Goal: Transaction & Acquisition: Book appointment/travel/reservation

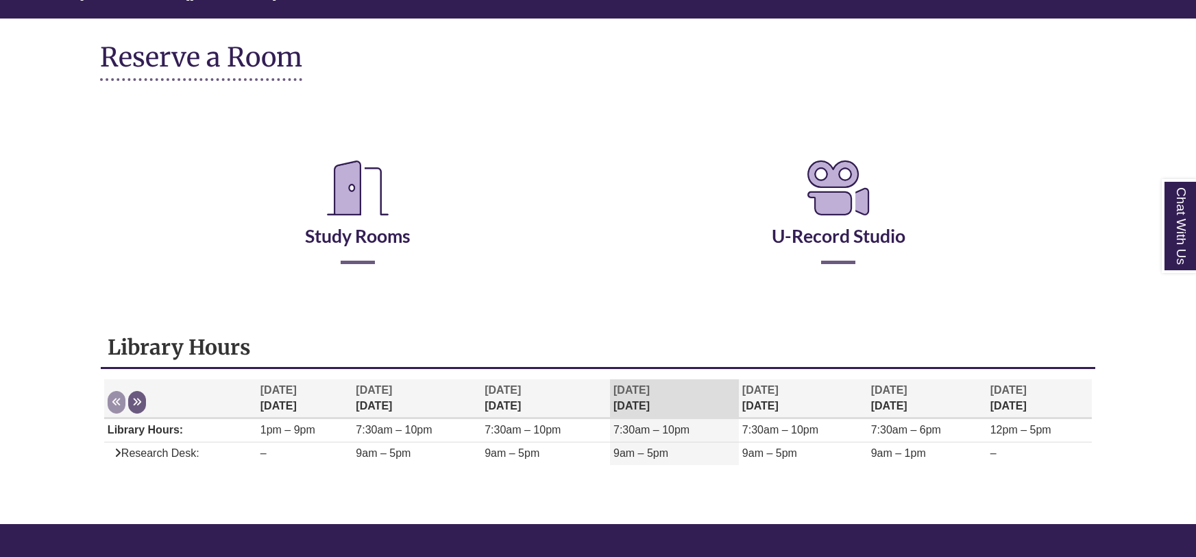
scroll to position [247, 0]
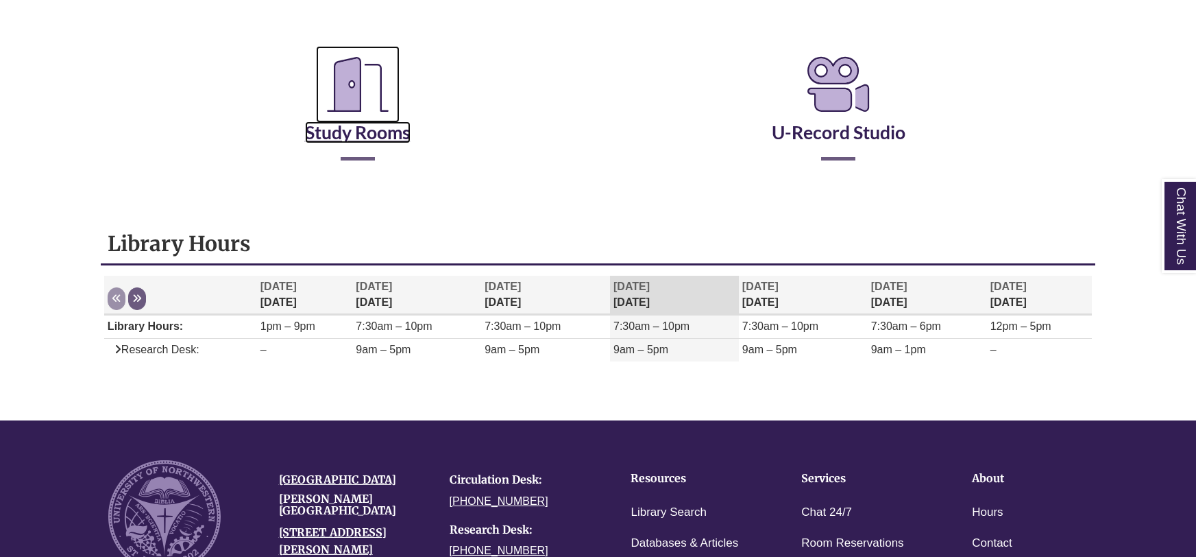
click at [347, 142] on link "Study Rooms" at bounding box center [358, 115] width 106 height 56
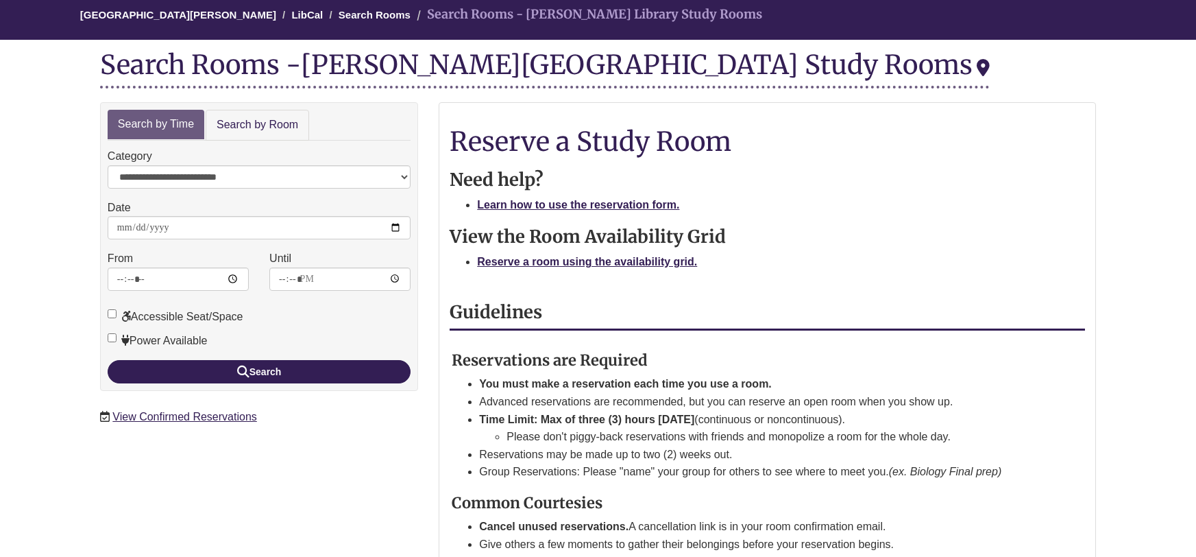
scroll to position [142, 0]
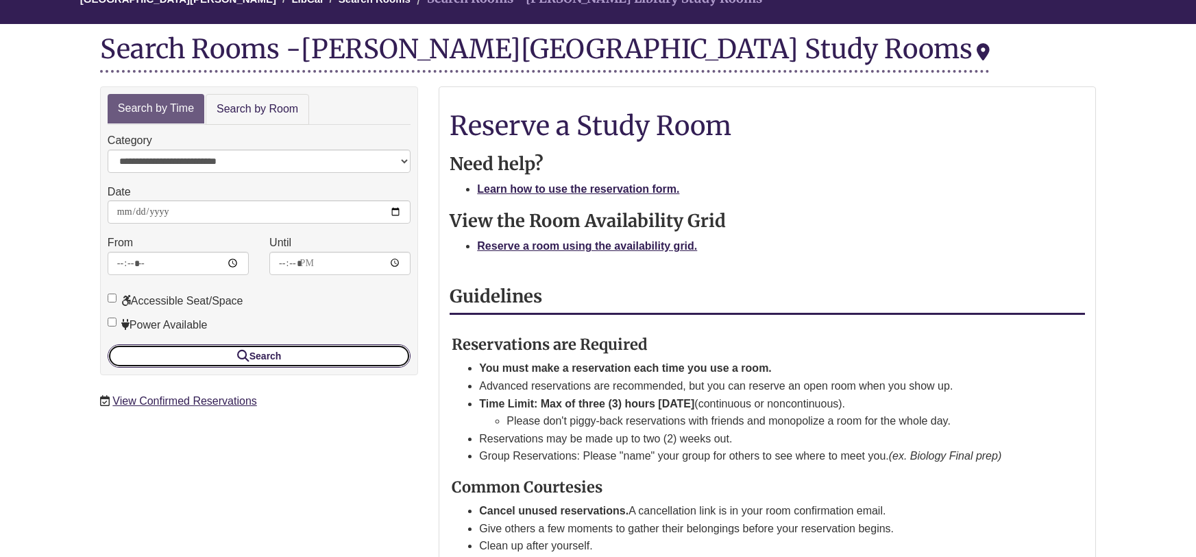
click at [298, 356] on button "Search" at bounding box center [259, 355] width 303 height 23
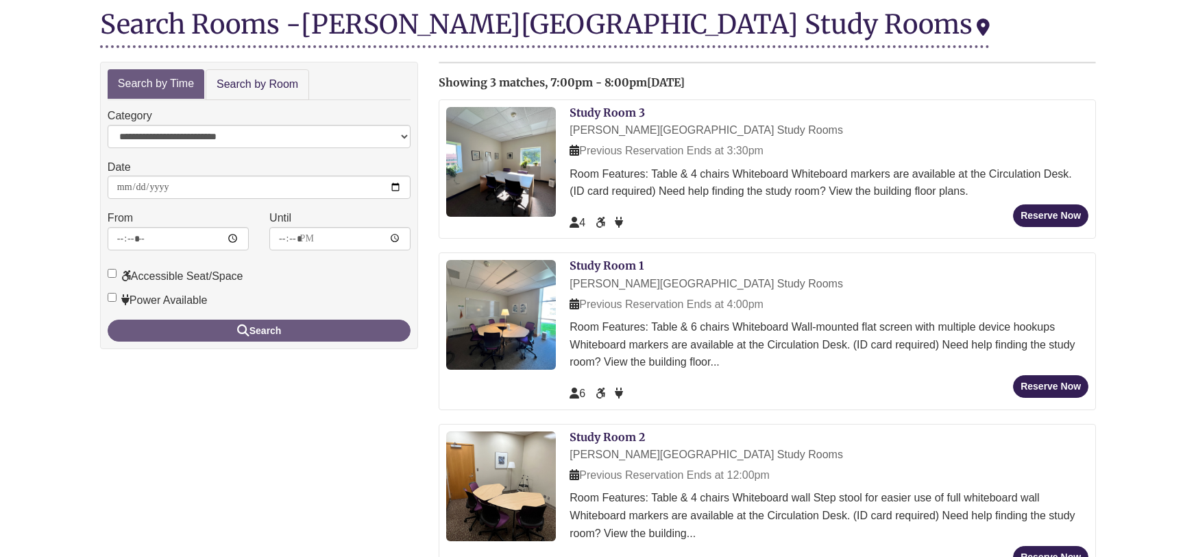
scroll to position [149, 0]
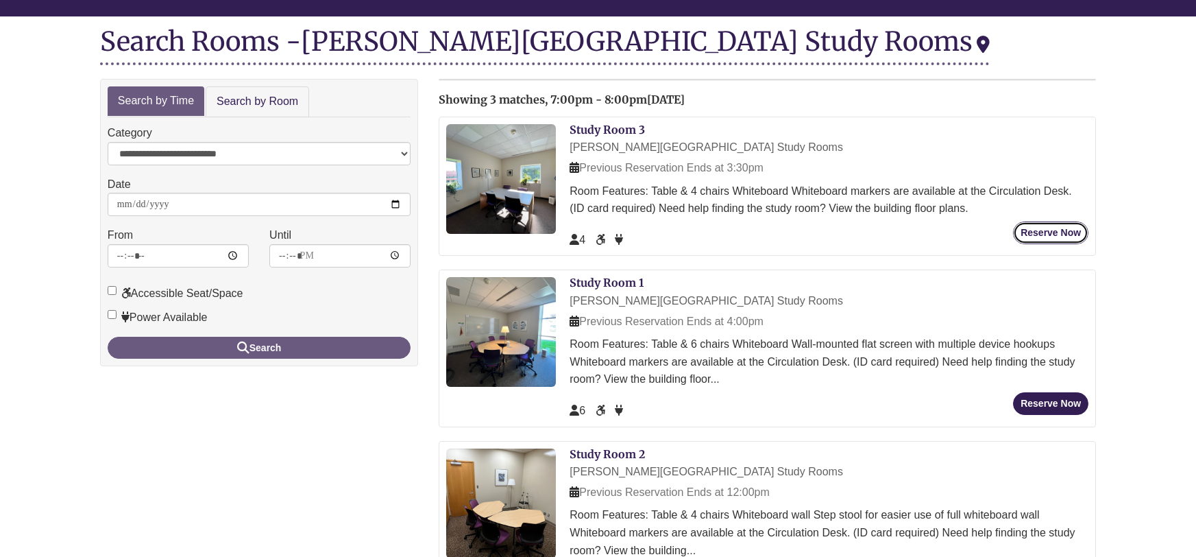
click at [1021, 228] on button "Reserve Now" at bounding box center [1050, 232] width 75 height 23
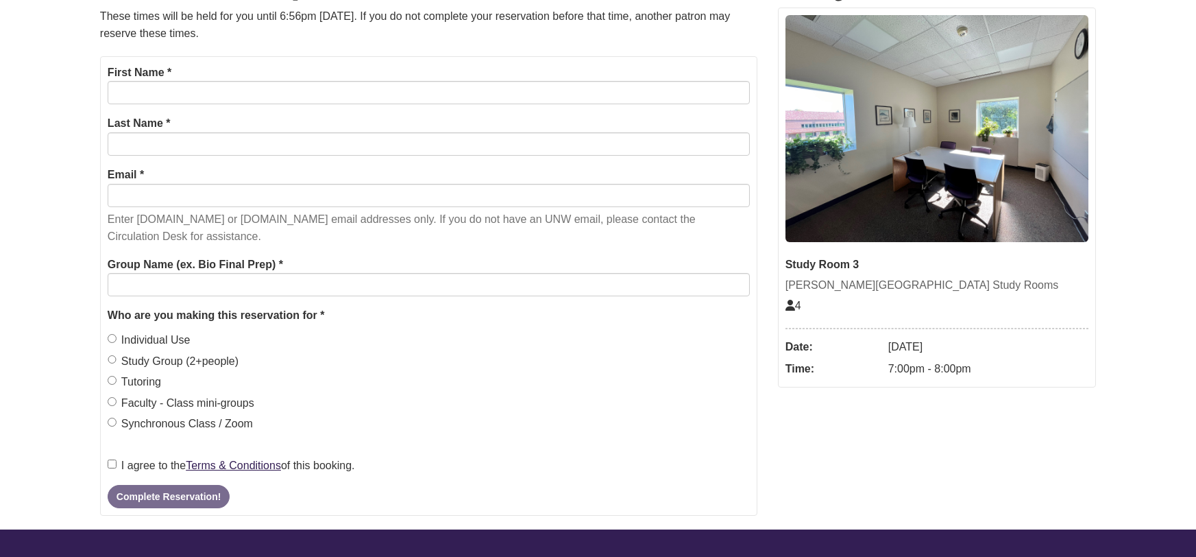
scroll to position [239, 0]
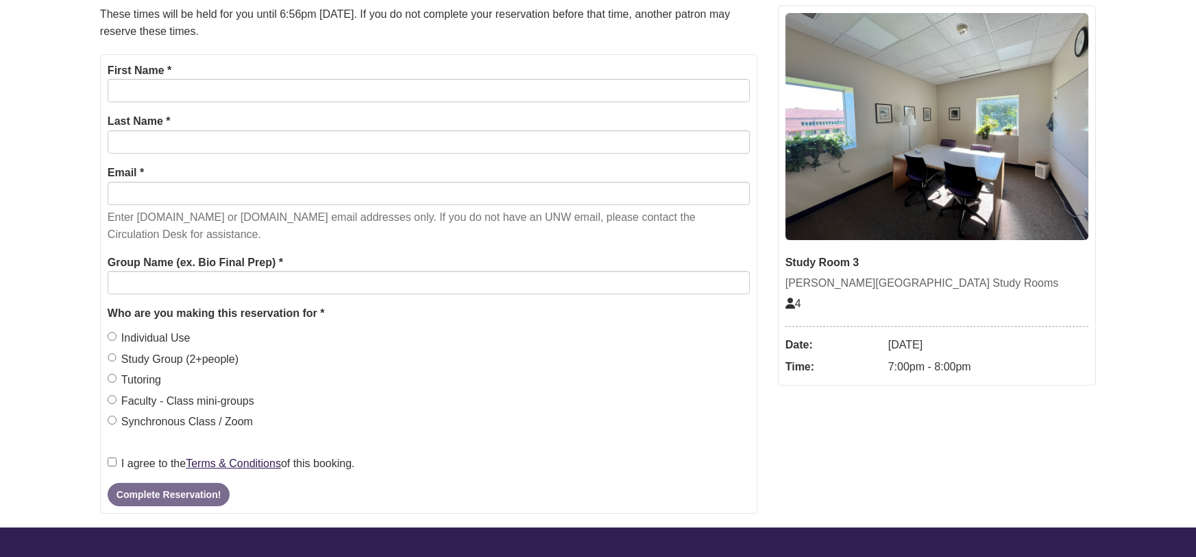
click at [177, 73] on div "First Name *" at bounding box center [429, 82] width 642 height 41
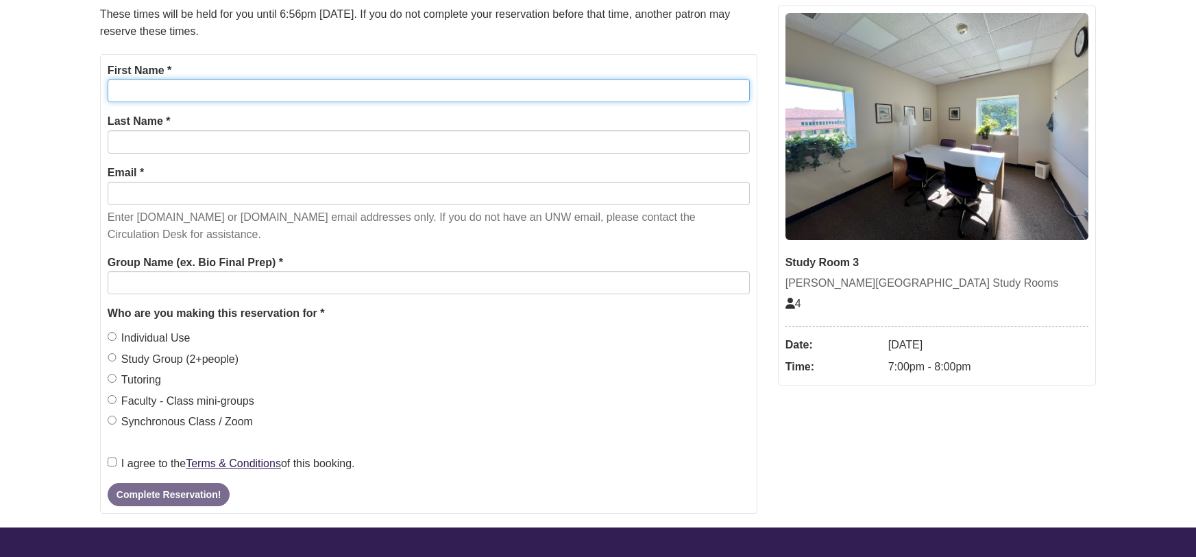
click at [193, 98] on input "First Name *" at bounding box center [429, 90] width 642 height 23
type input "******"
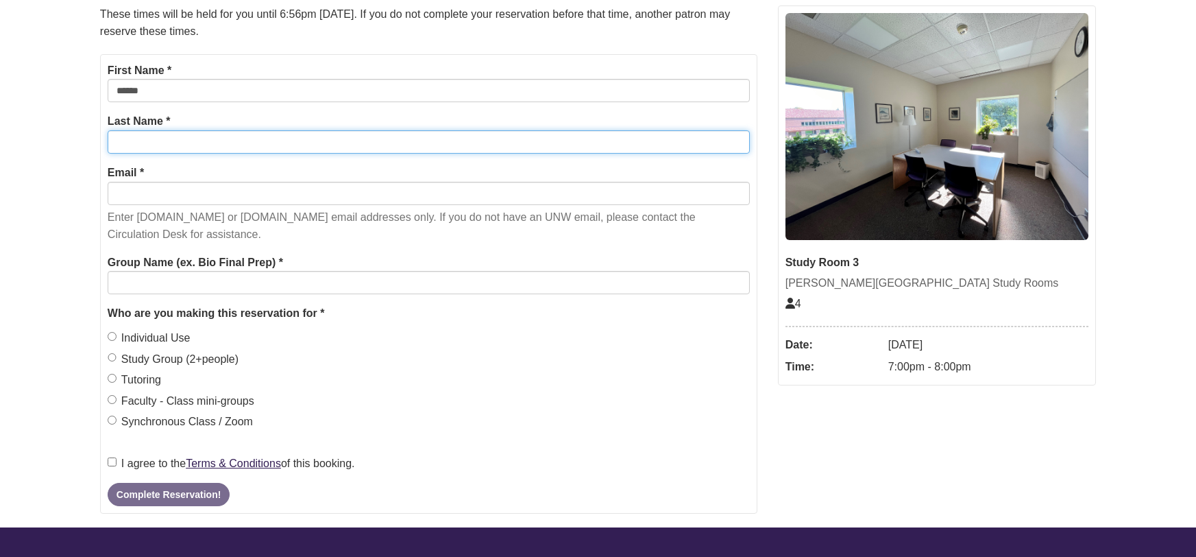
click at [210, 145] on input "Last Name *" at bounding box center [429, 141] width 642 height 23
type input "******"
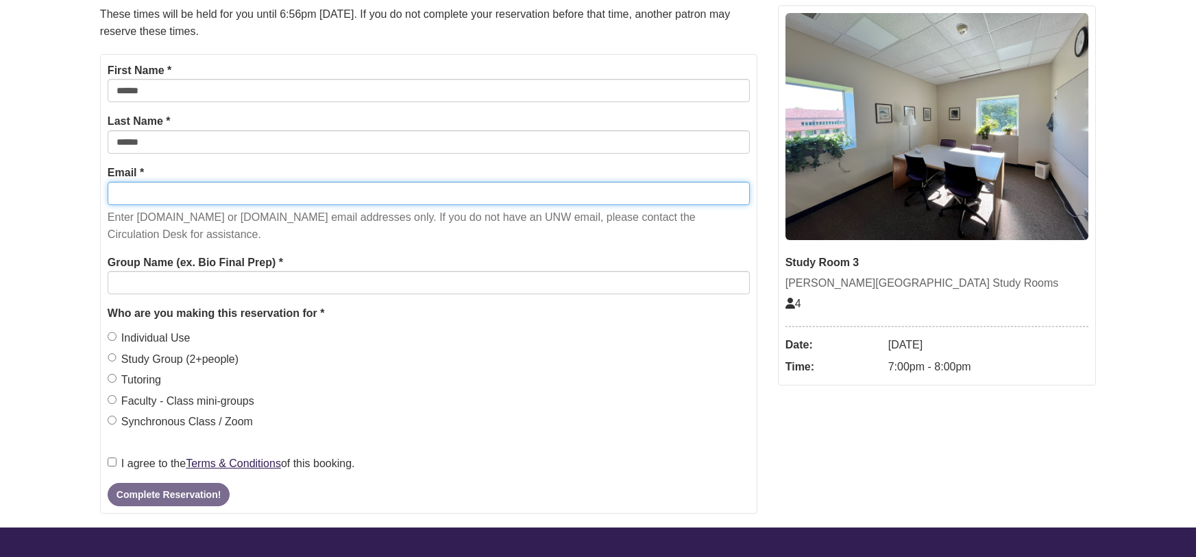
click at [213, 185] on input "Email *" at bounding box center [429, 193] width 642 height 23
type input "**********"
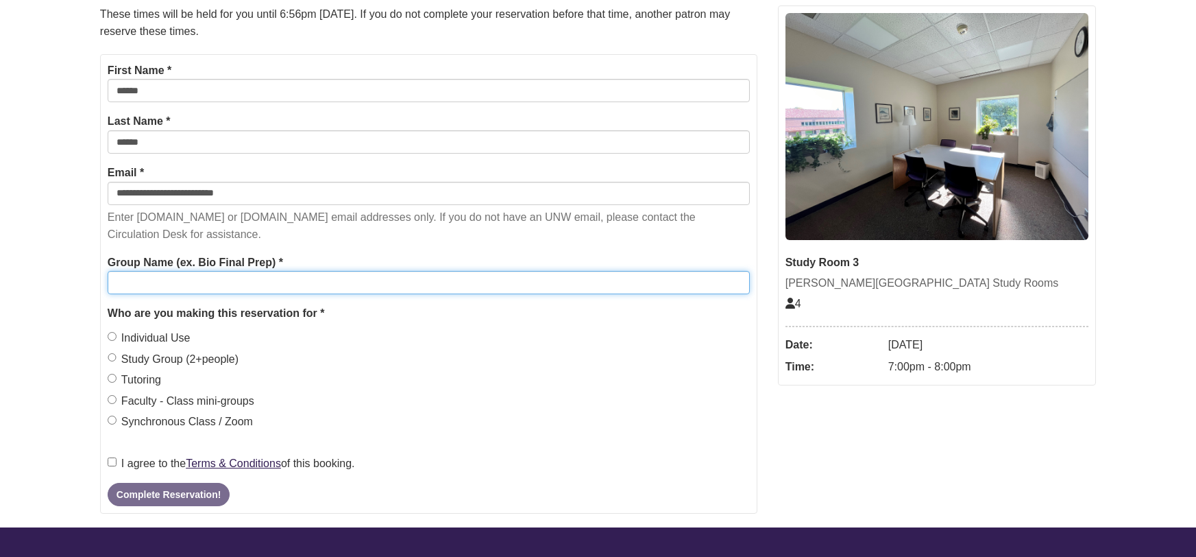
click at [141, 284] on input "Group Name (ex. Bio Final Prep) *" at bounding box center [429, 282] width 642 height 23
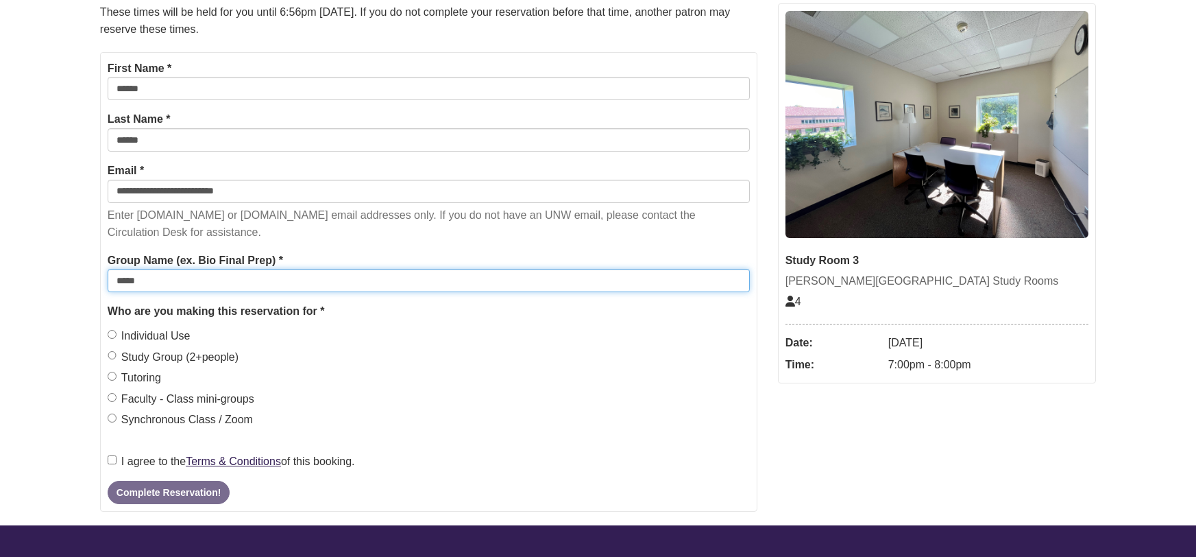
scroll to position [245, 0]
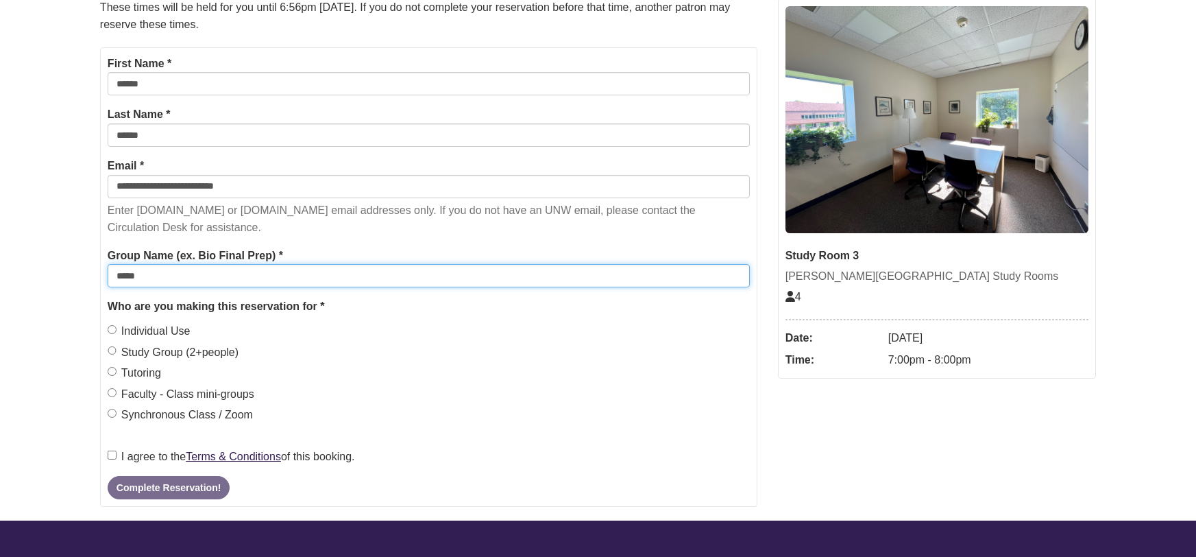
type input "*****"
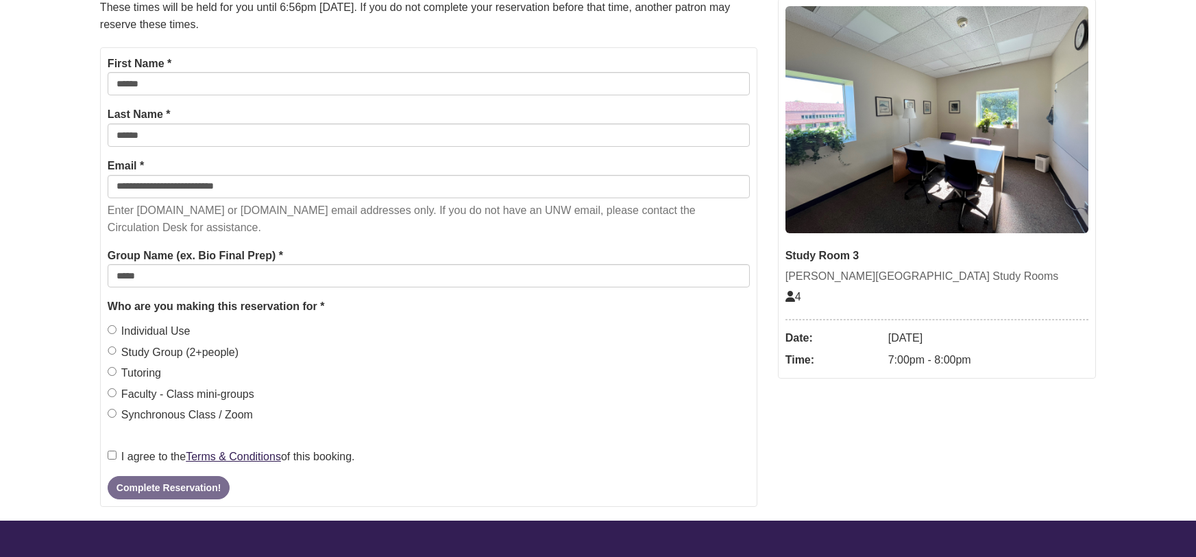
click at [115, 459] on label "I agree to the Terms & Conditions of this booking." at bounding box center [231, 457] width 247 height 18
click at [152, 492] on button "Complete Reservation!" at bounding box center [169, 487] width 122 height 23
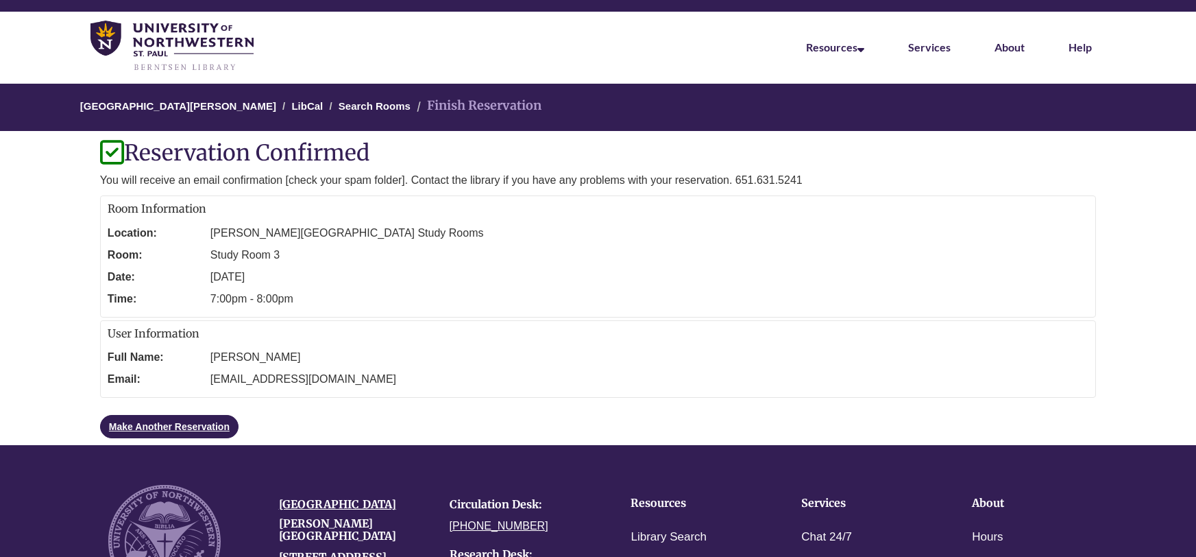
scroll to position [27, 0]
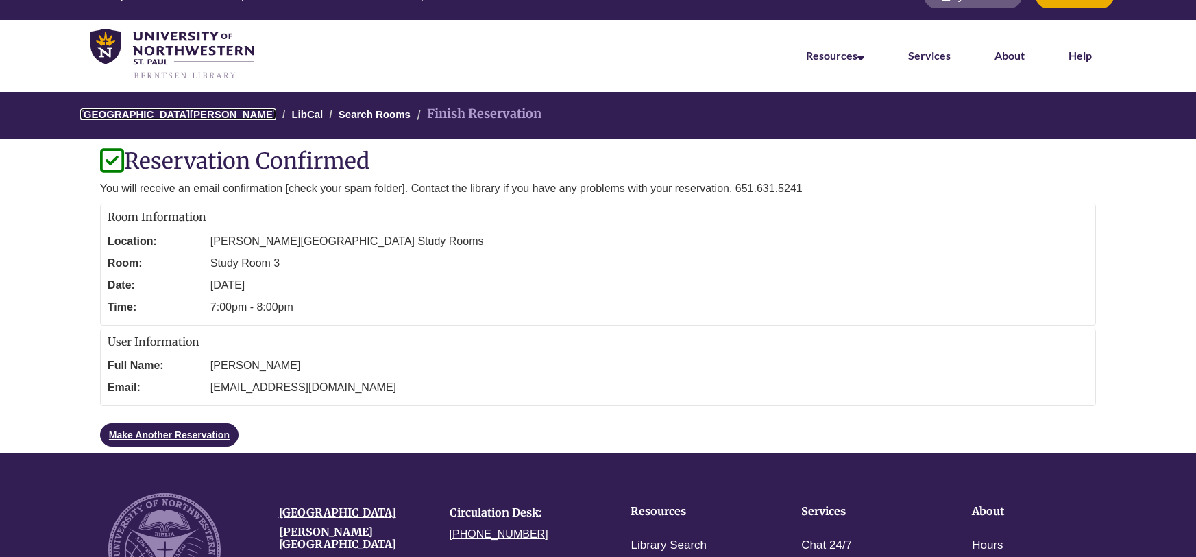
click at [162, 114] on link "[GEOGRAPHIC_DATA][PERSON_NAME]" at bounding box center [178, 114] width 196 height 12
